Goal: Check status: Check status

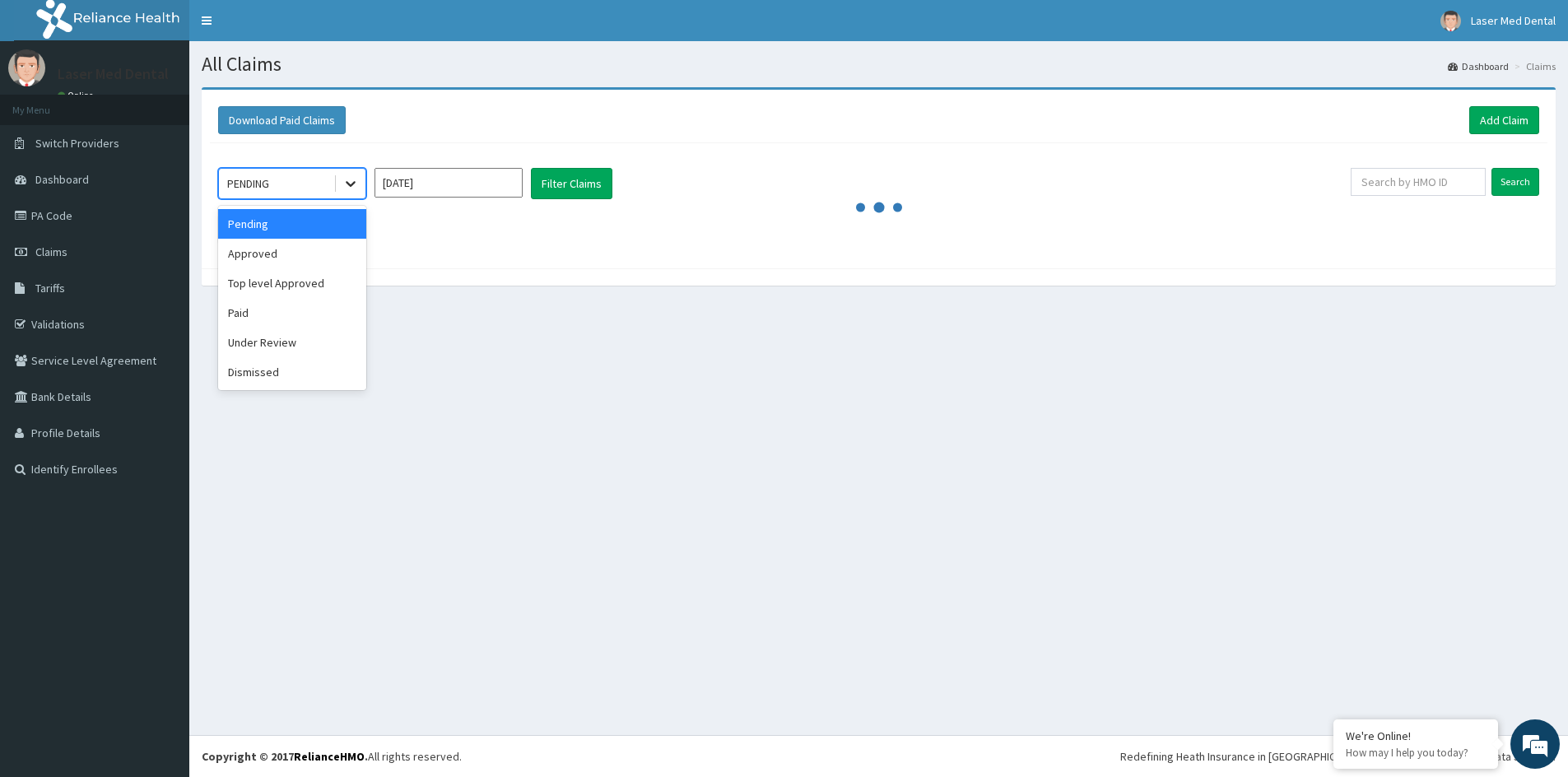
click at [351, 189] on icon at bounding box center [351, 184] width 17 height 17
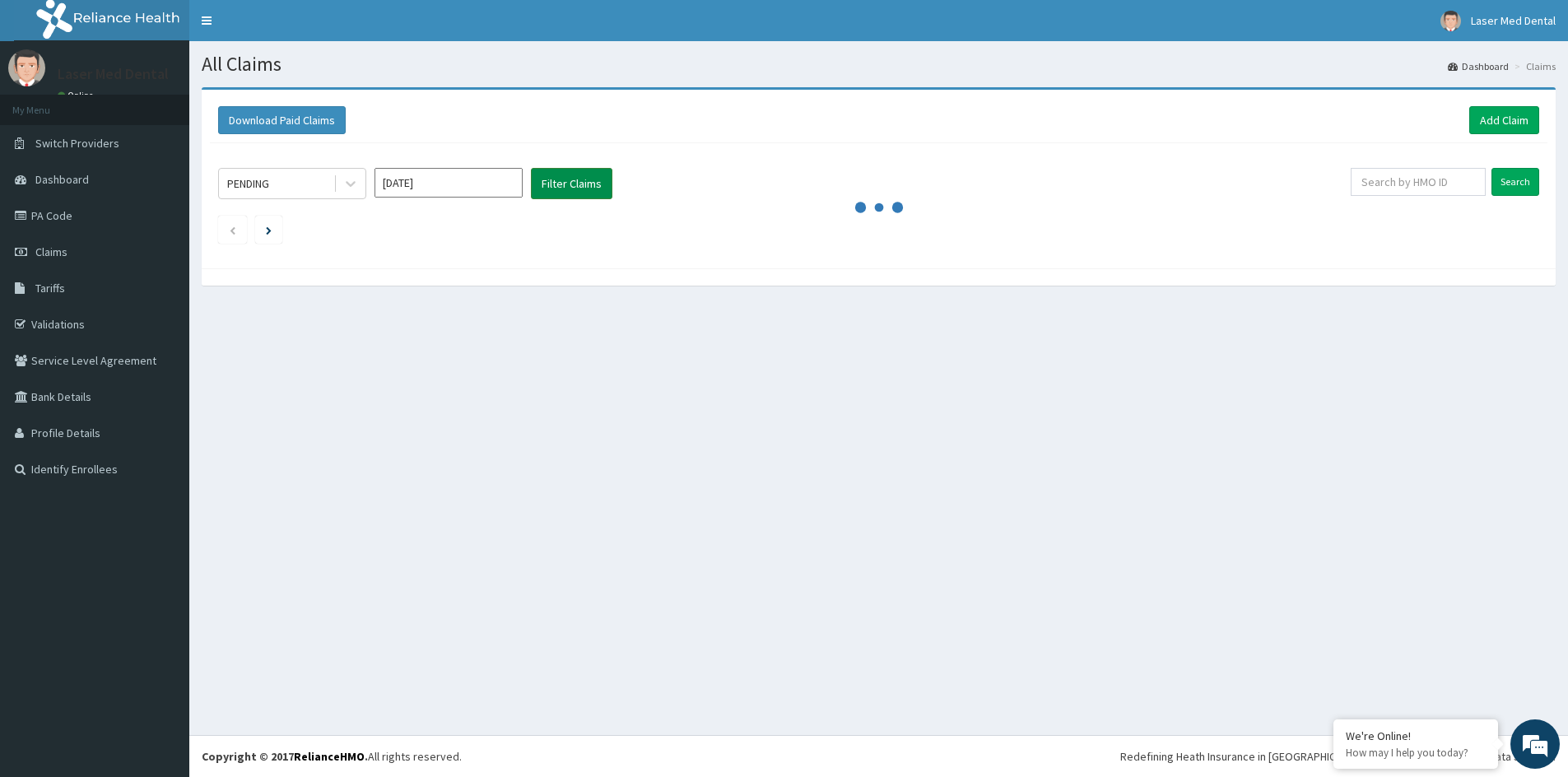
click at [583, 191] on button "Filter Claims" at bounding box center [572, 184] width 82 height 32
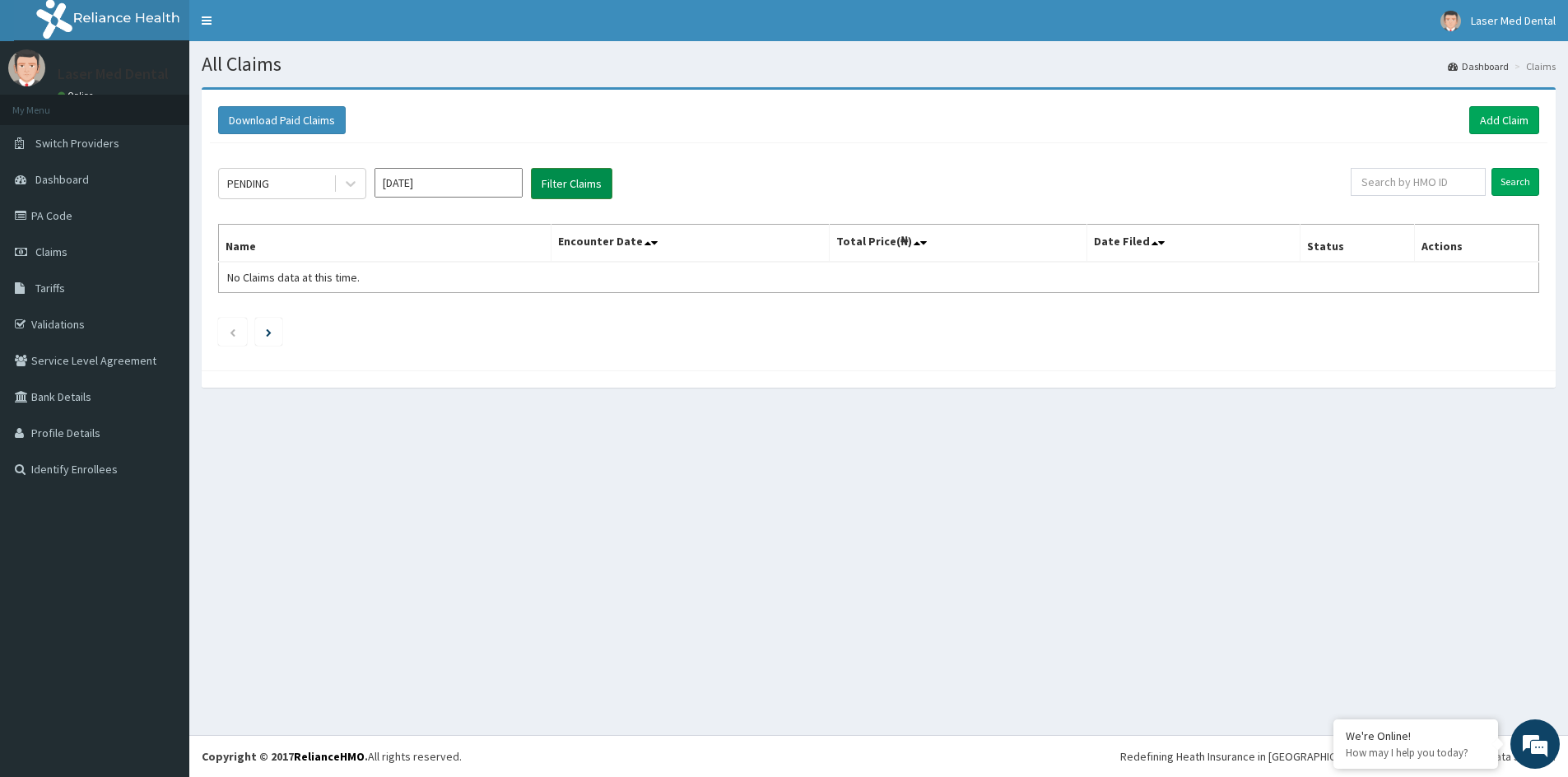
click at [583, 191] on button "Filter Claims" at bounding box center [572, 184] width 82 height 32
click at [548, 190] on button "Filter Claims" at bounding box center [572, 184] width 82 height 32
click at [1427, 189] on input "text" at bounding box center [1417, 182] width 135 height 28
type input "PRL/10093/A"
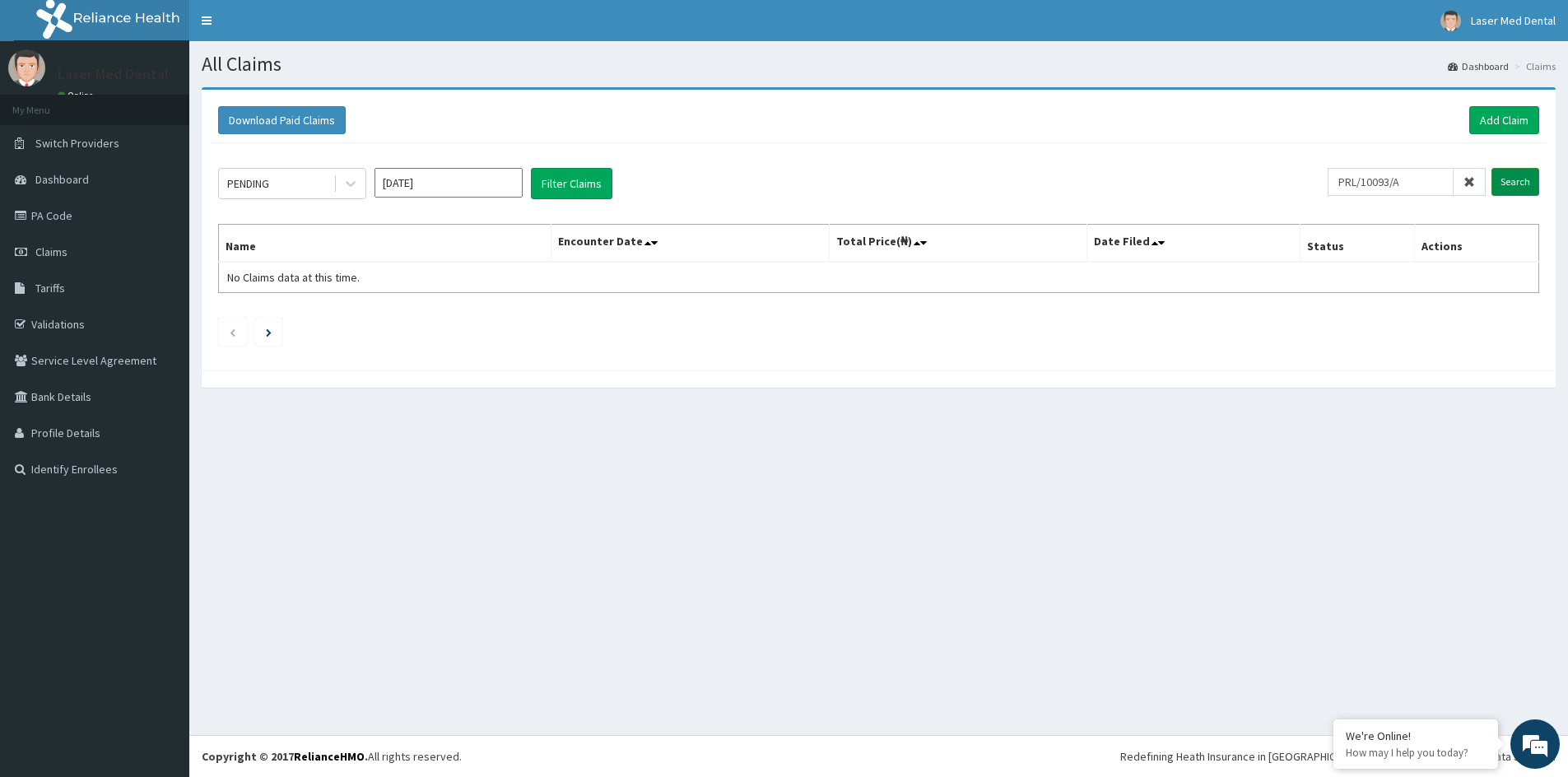
click at [1523, 189] on input "Search" at bounding box center [1515, 182] width 47 height 28
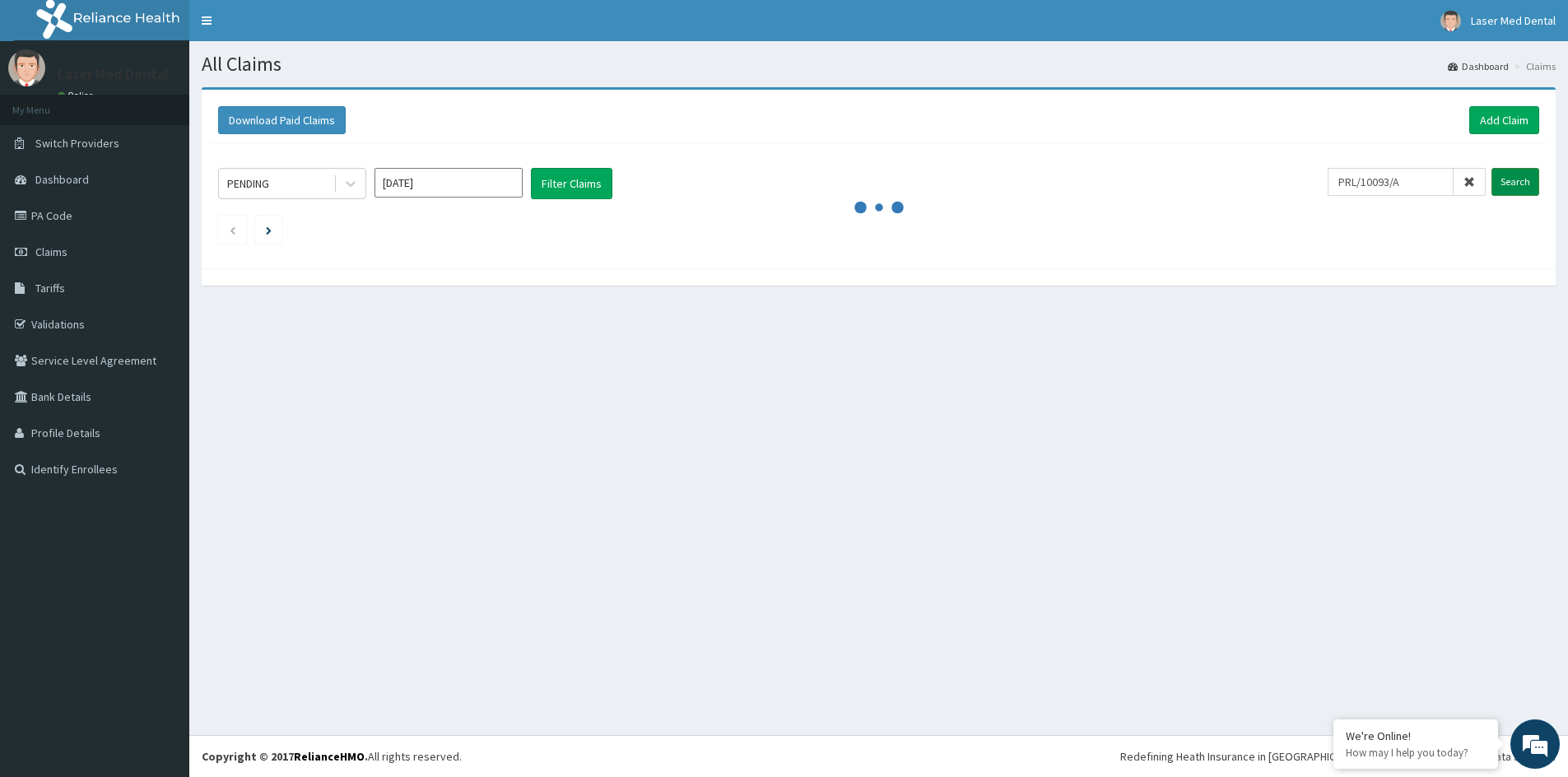
click at [1522, 182] on input "Search" at bounding box center [1515, 182] width 47 height 28
click at [1502, 183] on input "Search" at bounding box center [1515, 182] width 47 height 28
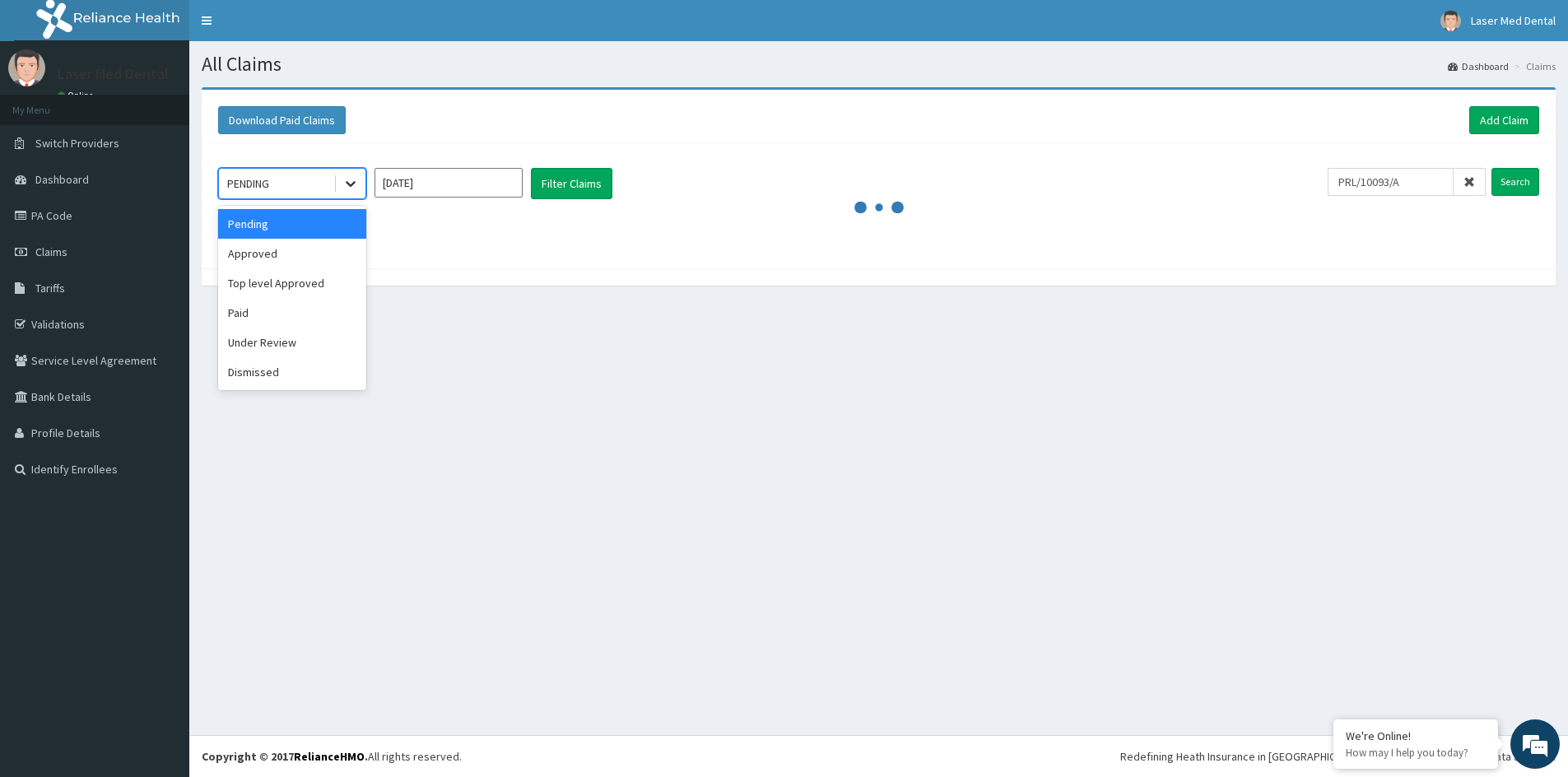
click at [346, 177] on icon at bounding box center [351, 184] width 17 height 17
click at [316, 251] on div "Approved" at bounding box center [292, 254] width 148 height 30
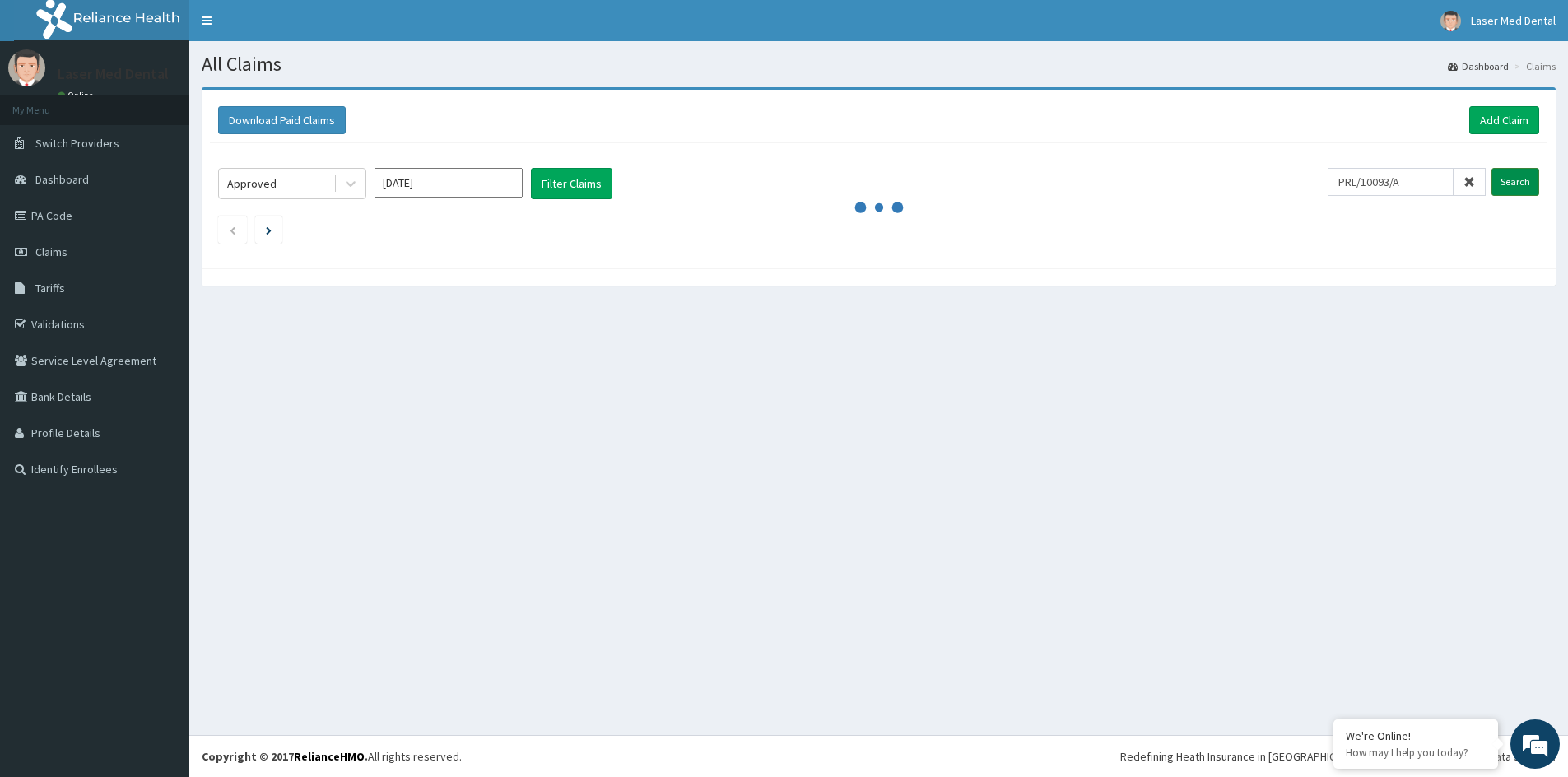
click at [1502, 178] on input "Search" at bounding box center [1515, 182] width 47 height 28
click at [68, 255] on link "Claims" at bounding box center [95, 251] width 190 height 36
